Goal: Use online tool/utility: Utilize a website feature to perform a specific function

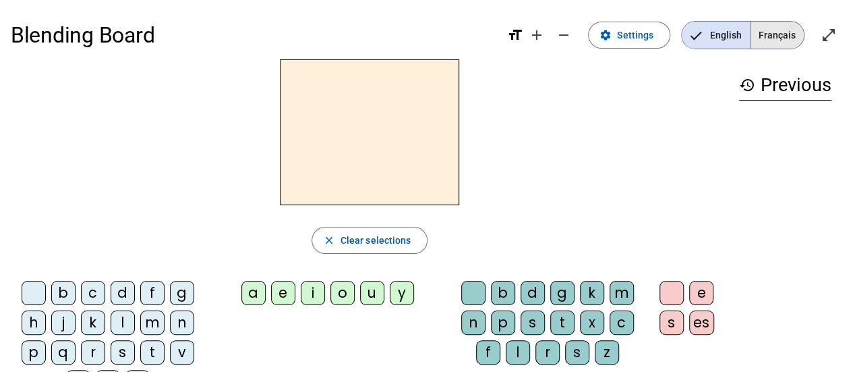
click at [766, 29] on span "Français" at bounding box center [777, 35] width 53 height 27
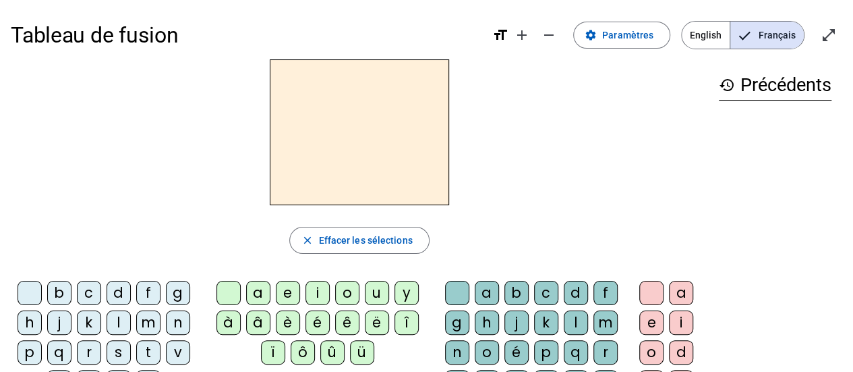
click at [121, 315] on div "l" at bounding box center [119, 322] width 24 height 24
click at [255, 291] on div "a" at bounding box center [258, 293] width 24 height 24
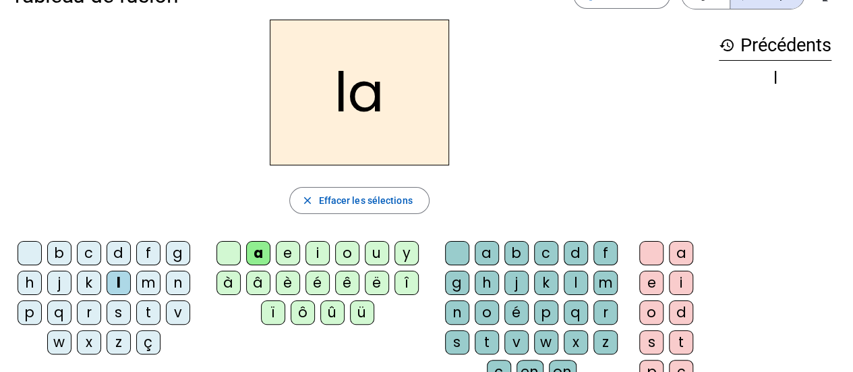
click at [518, 334] on div "v" at bounding box center [516, 342] width 24 height 24
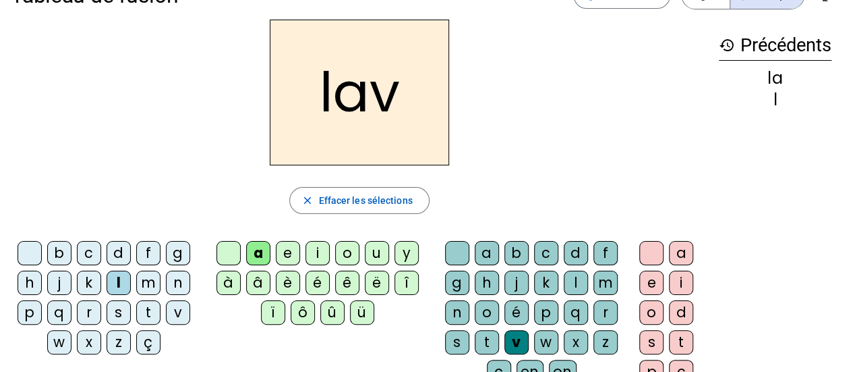
click at [647, 281] on div "e" at bounding box center [651, 282] width 24 height 24
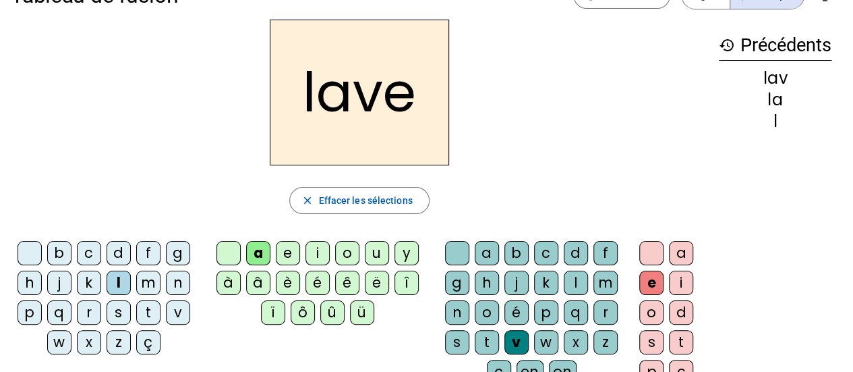
click at [173, 254] on div "g" at bounding box center [178, 253] width 24 height 24
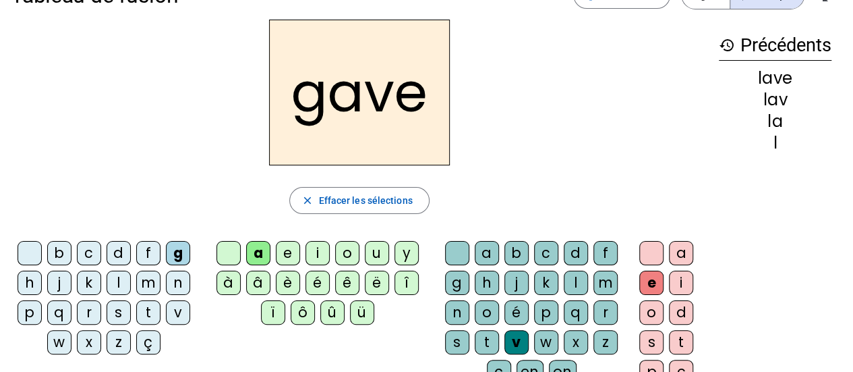
click at [26, 312] on div "p" at bounding box center [30, 312] width 24 height 24
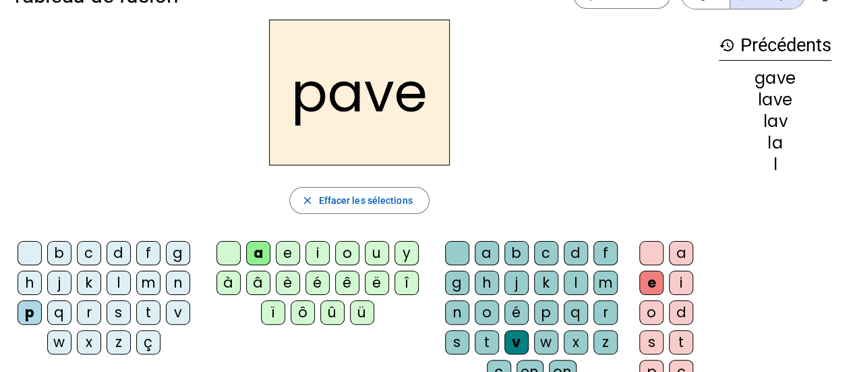
click at [87, 309] on div "r" at bounding box center [89, 312] width 24 height 24
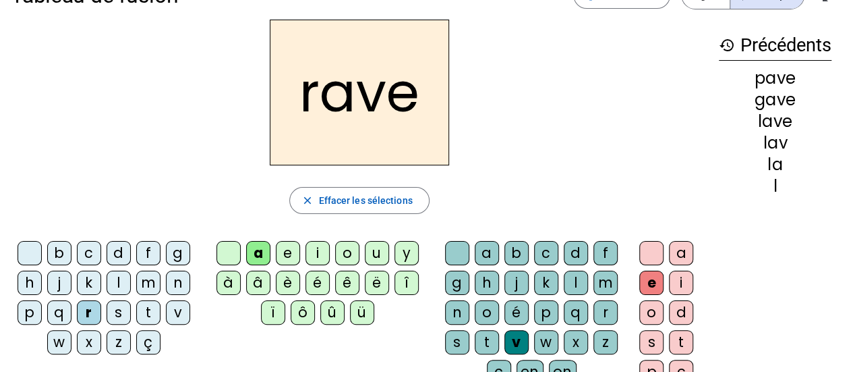
click at [463, 335] on div "s" at bounding box center [457, 342] width 24 height 24
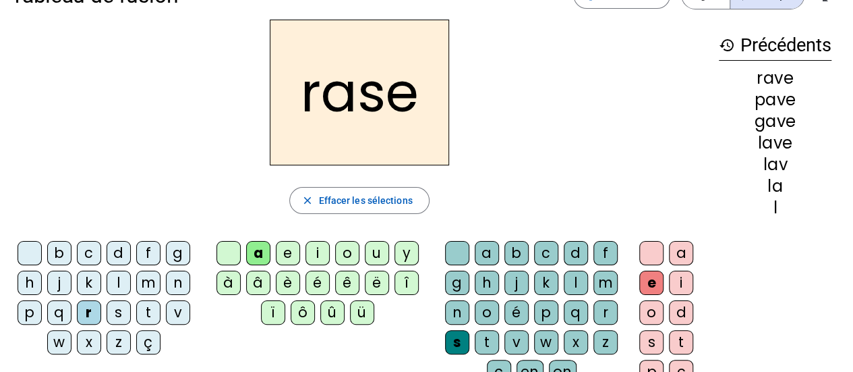
click at [519, 340] on div "v" at bounding box center [516, 342] width 24 height 24
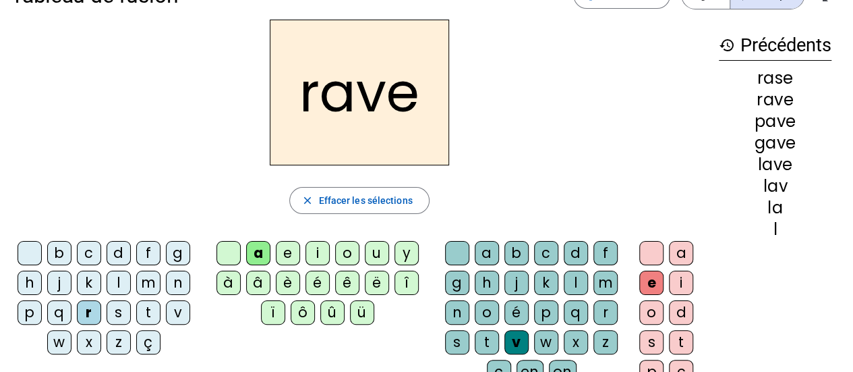
click at [86, 253] on div "c" at bounding box center [89, 253] width 24 height 24
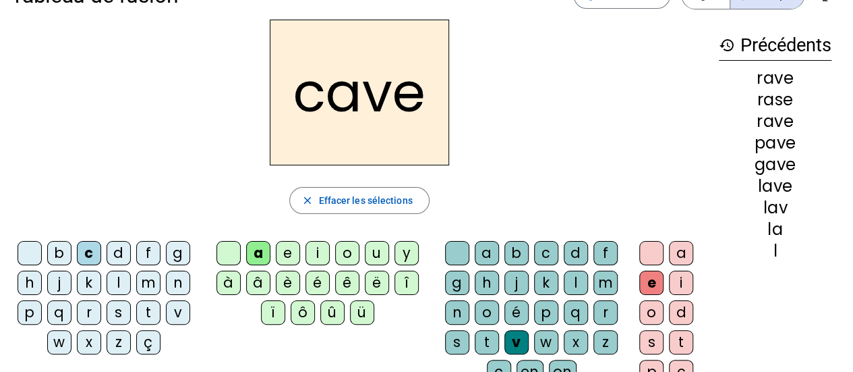
click at [457, 335] on div "s" at bounding box center [457, 342] width 24 height 24
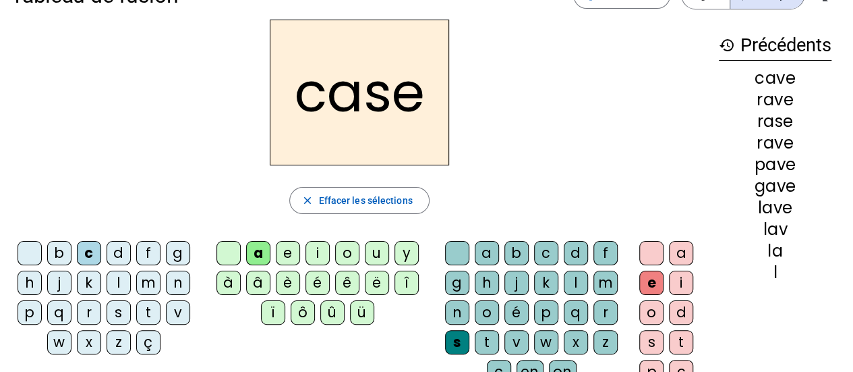
click at [176, 312] on div "v" at bounding box center [178, 312] width 24 height 24
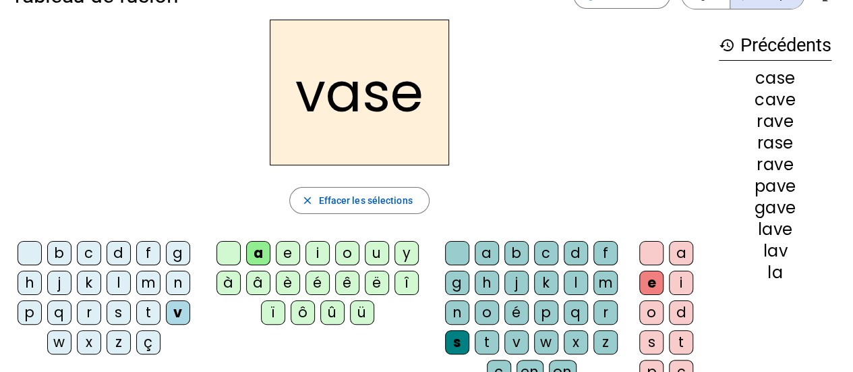
click at [49, 254] on div "b" at bounding box center [59, 253] width 24 height 24
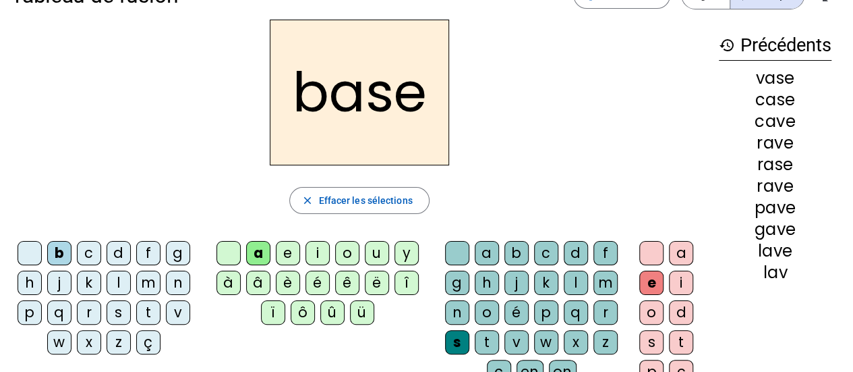
click at [316, 254] on div "i" at bounding box center [318, 253] width 24 height 24
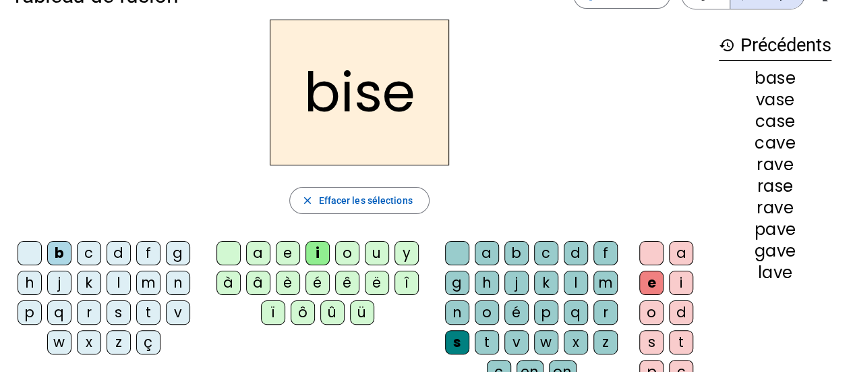
click at [376, 251] on div "u" at bounding box center [377, 253] width 24 height 24
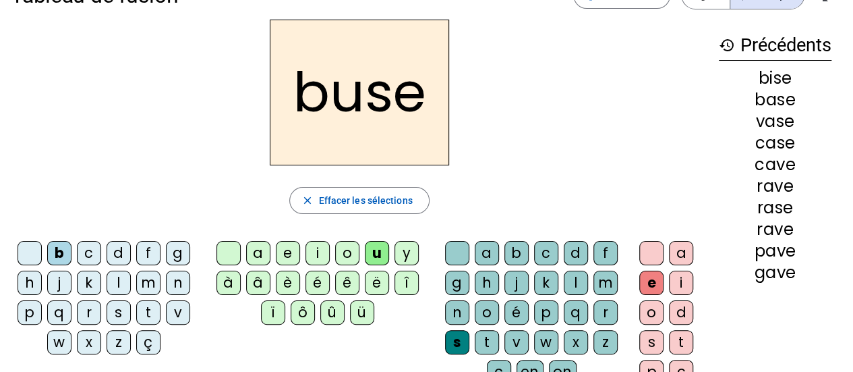
click at [85, 307] on div "r" at bounding box center [89, 312] width 24 height 24
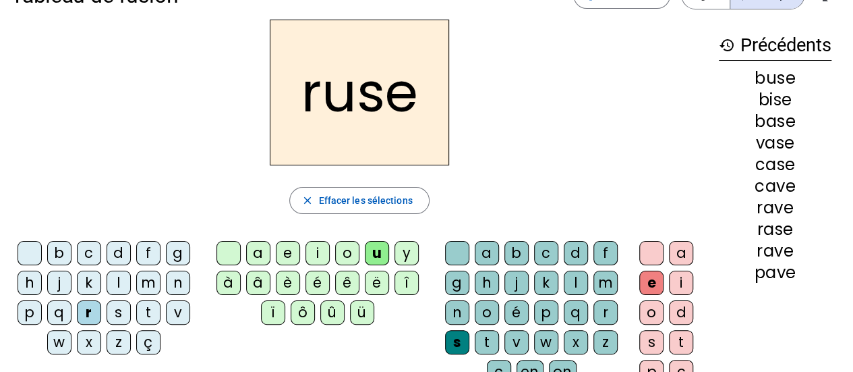
click at [145, 284] on div "m" at bounding box center [148, 282] width 24 height 24
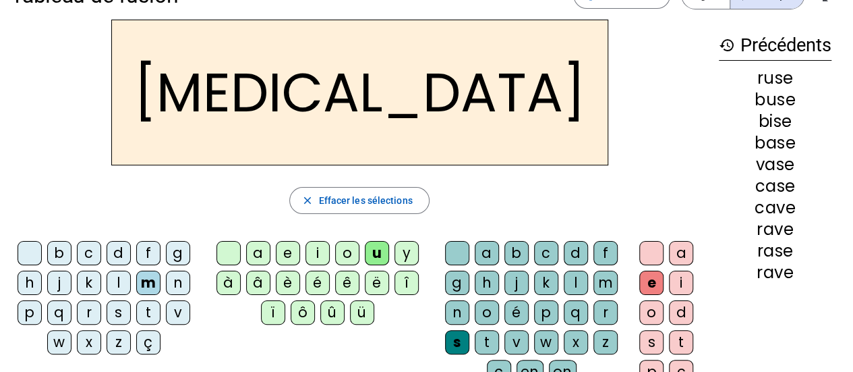
click at [317, 250] on div "i" at bounding box center [318, 253] width 24 height 24
